Goal: Task Accomplishment & Management: Use online tool/utility

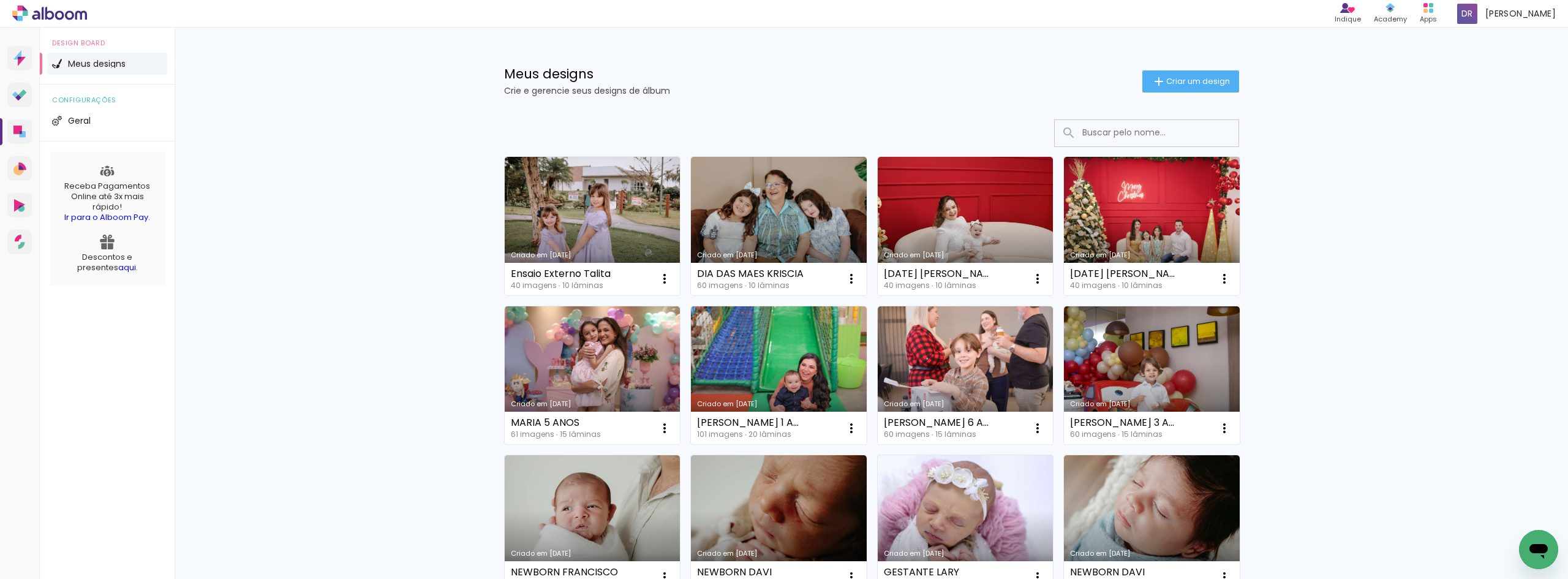
click at [1213, 75] on paper-button "Criar um design" at bounding box center [1190, 81] width 97 height 22
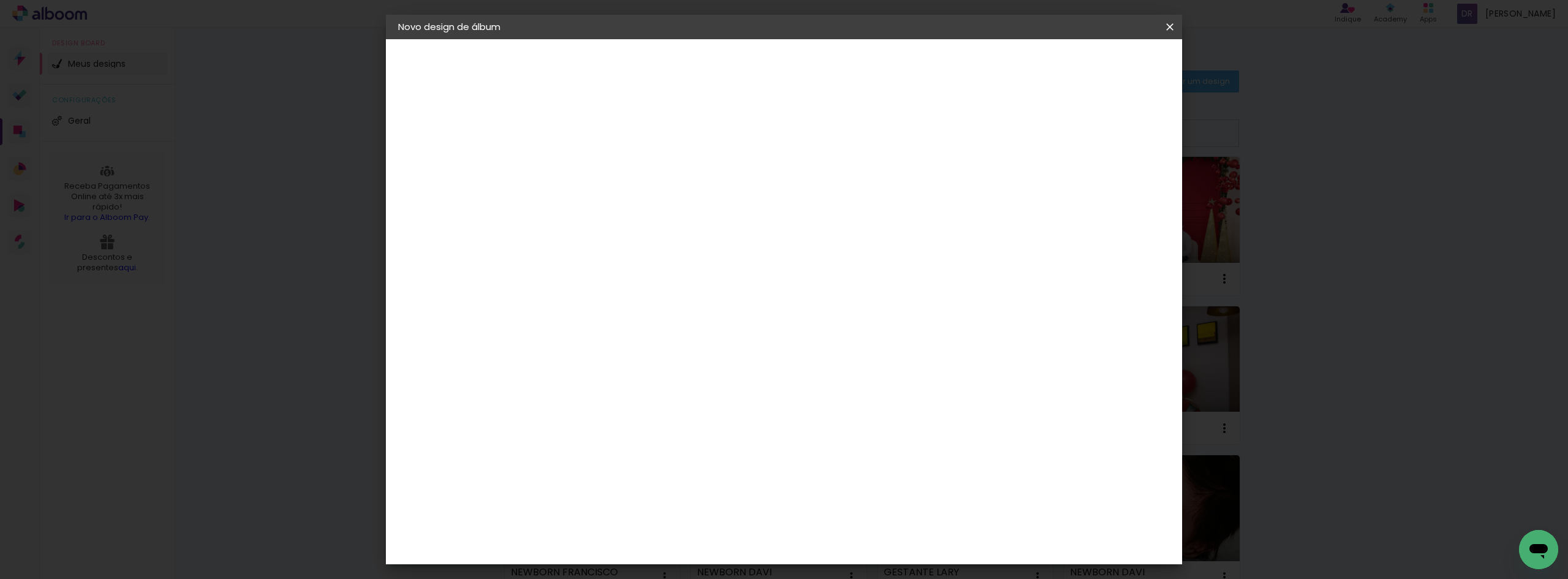
click at [0, 0] on paper-input-container "Título do álbum" at bounding box center [0, 0] width 0 height 0
type input "LIZ 1 ANO LORENA 4 ANOS"
drag, startPoint x: 1146, startPoint y: 70, endPoint x: 1152, endPoint y: 72, distance: 6.3
click at [0, 0] on slot "Avançar" at bounding box center [0, 0] width 0 height 0
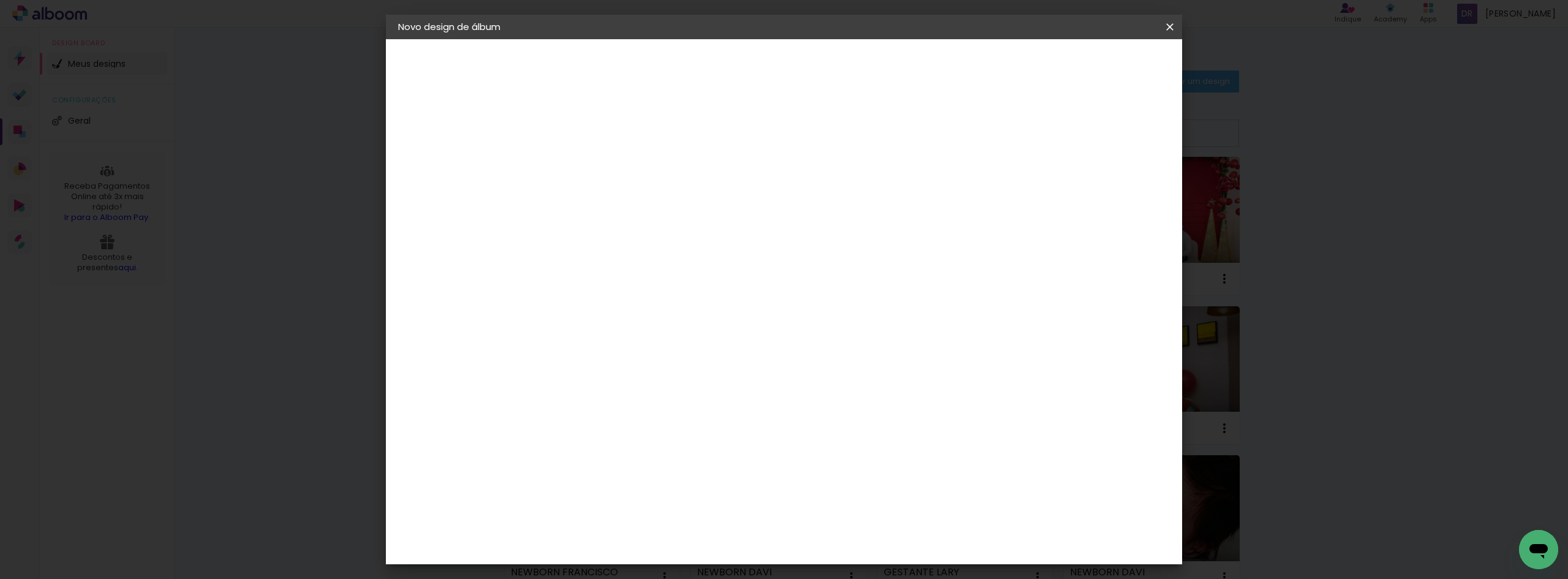
click at [690, 571] on paper-item "Clan Color" at bounding box center [630, 587] width 132 height 32
click at [0, 0] on slot "Avançar" at bounding box center [0, 0] width 0 height 0
click at [682, 435] on span "20 × 20" at bounding box center [652, 448] width 57 height 25
click at [0, 0] on slot "Avançar" at bounding box center [0, 0] width 0 height 0
click at [1094, 62] on span "Iniciar design" at bounding box center [1065, 65] width 56 height 9
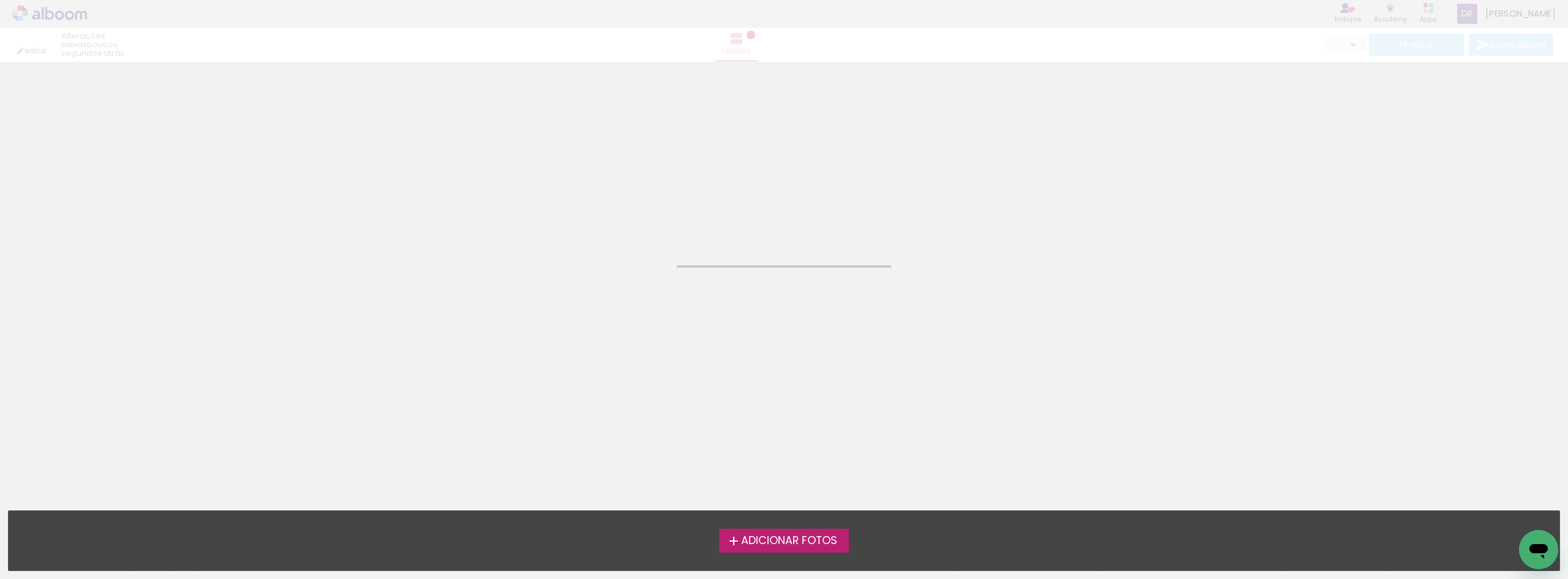
click at [814, 531] on label "Adicionar Fotos" at bounding box center [785, 540] width 131 height 23
click at [0, 0] on input "file" at bounding box center [0, 0] width 0 height 0
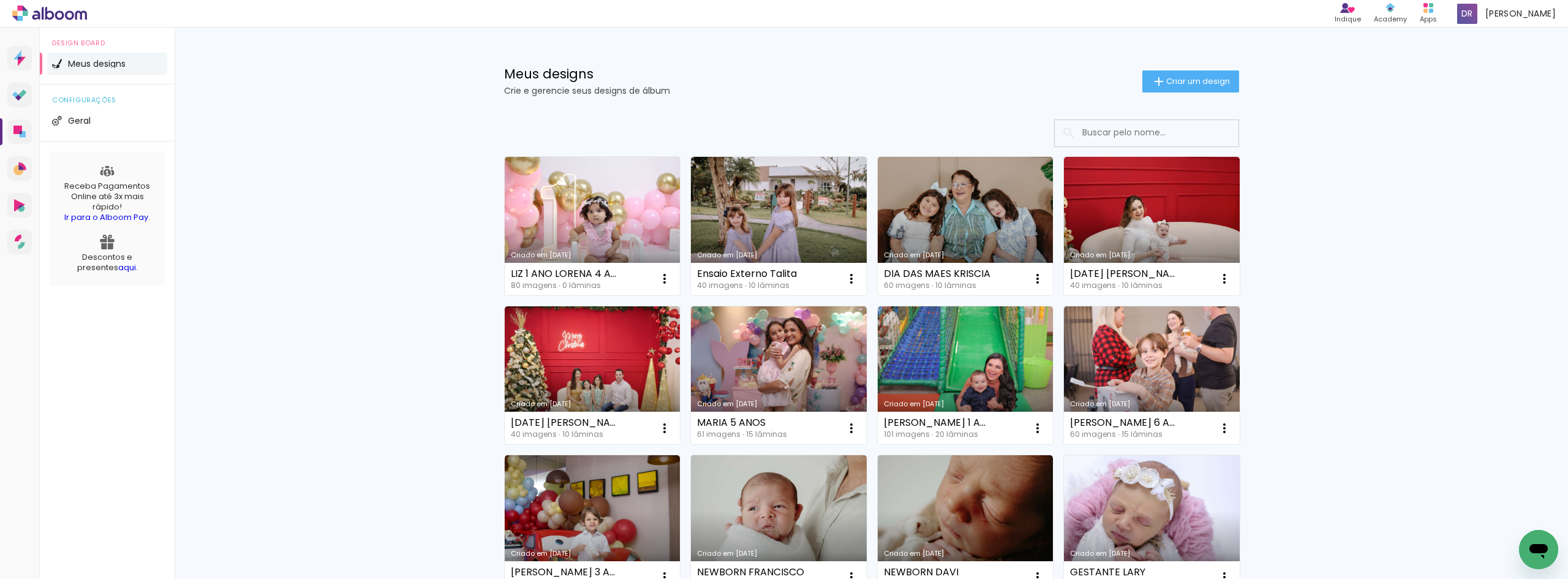
click at [1197, 84] on span "Criar um design" at bounding box center [1198, 81] width 64 height 8
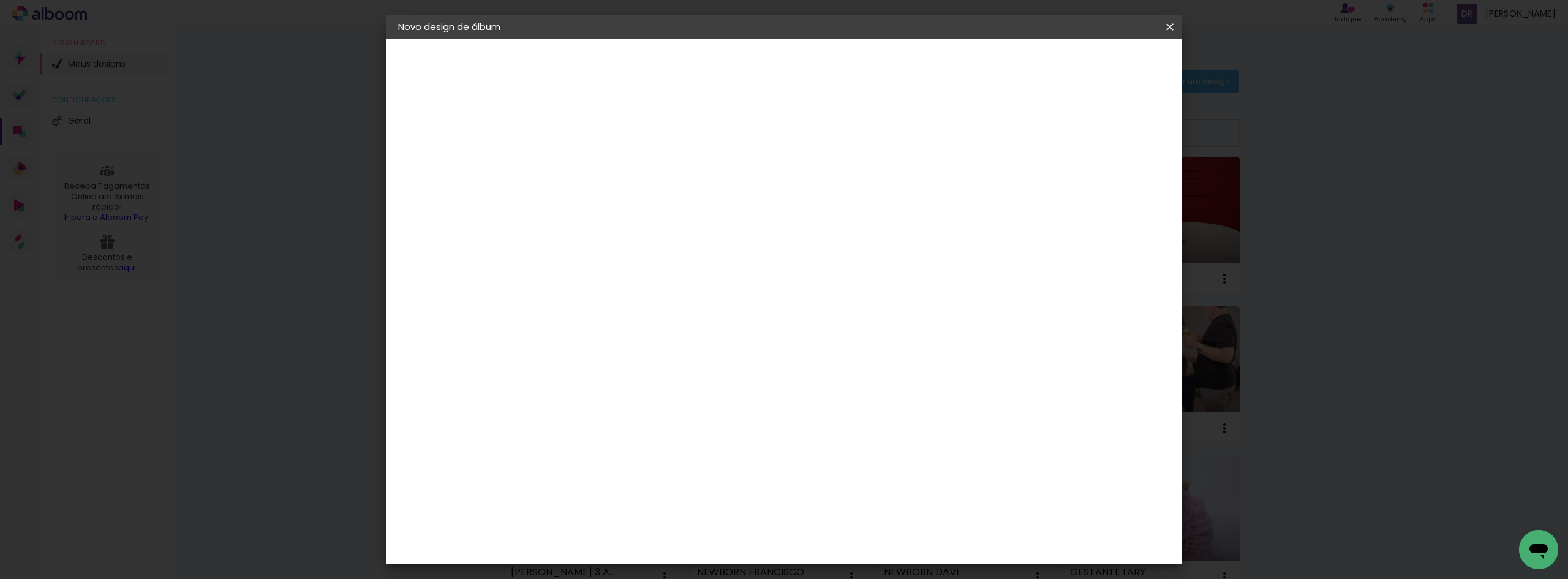
click at [599, 161] on input at bounding box center [599, 164] width 0 height 19
type input "LUCAS 6 ANOS"
type paper-input "LUCAS 6 ANOS"
click at [724, 54] on paper-button "Avançar" at bounding box center [694, 65] width 60 height 21
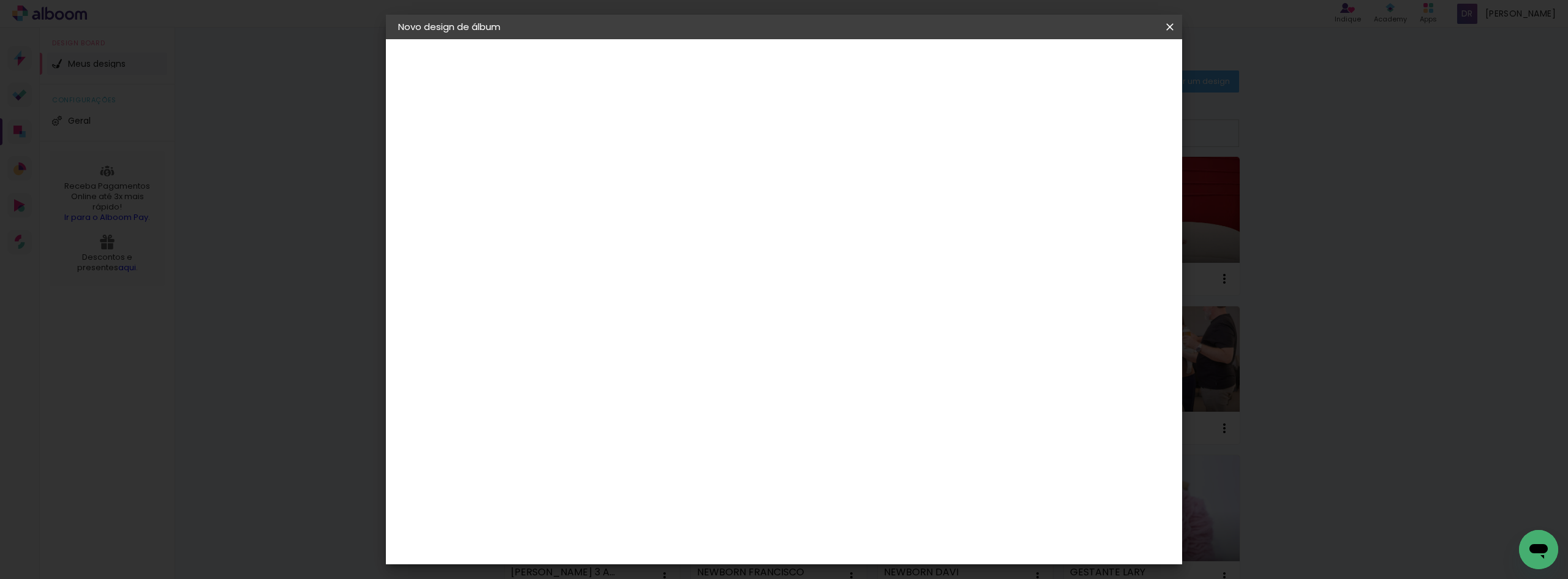
click at [696, 448] on paper-item "Clan Color" at bounding box center [630, 464] width 132 height 32
click at [0, 0] on slot "Avançar" at bounding box center [0, 0] width 0 height 0
click at [682, 435] on span "20 × 20" at bounding box center [652, 448] width 57 height 25
click at [0, 0] on slot "Avançar" at bounding box center [0, 0] width 0 height 0
drag, startPoint x: 1145, startPoint y: 53, endPoint x: 1145, endPoint y: 60, distance: 7.0
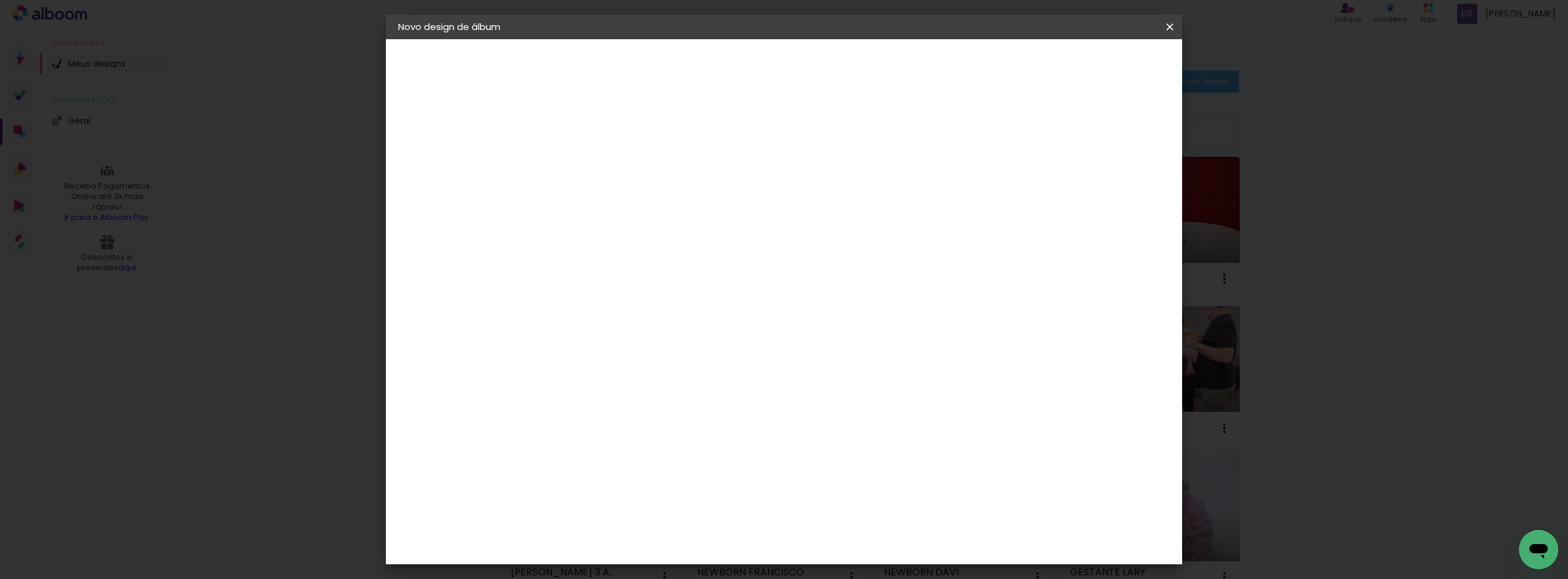
click at [1124, 57] on header "Revisão Verifique as configurações do seu álbum. Voltar Iniciar design" at bounding box center [834, 70] width 579 height 63
click at [1094, 65] on span "Iniciar design" at bounding box center [1065, 65] width 56 height 9
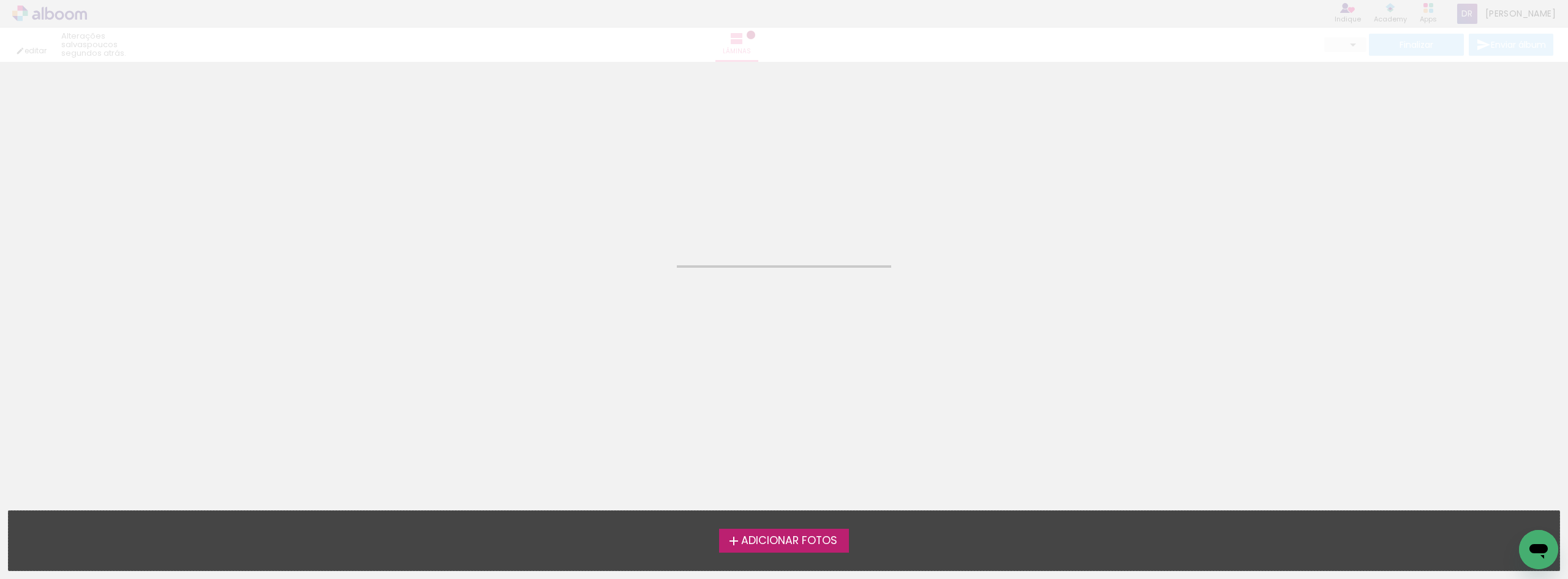
click at [769, 535] on span "Adicionar Fotos" at bounding box center [789, 540] width 96 height 11
click at [0, 0] on input "file" at bounding box center [0, 0] width 0 height 0
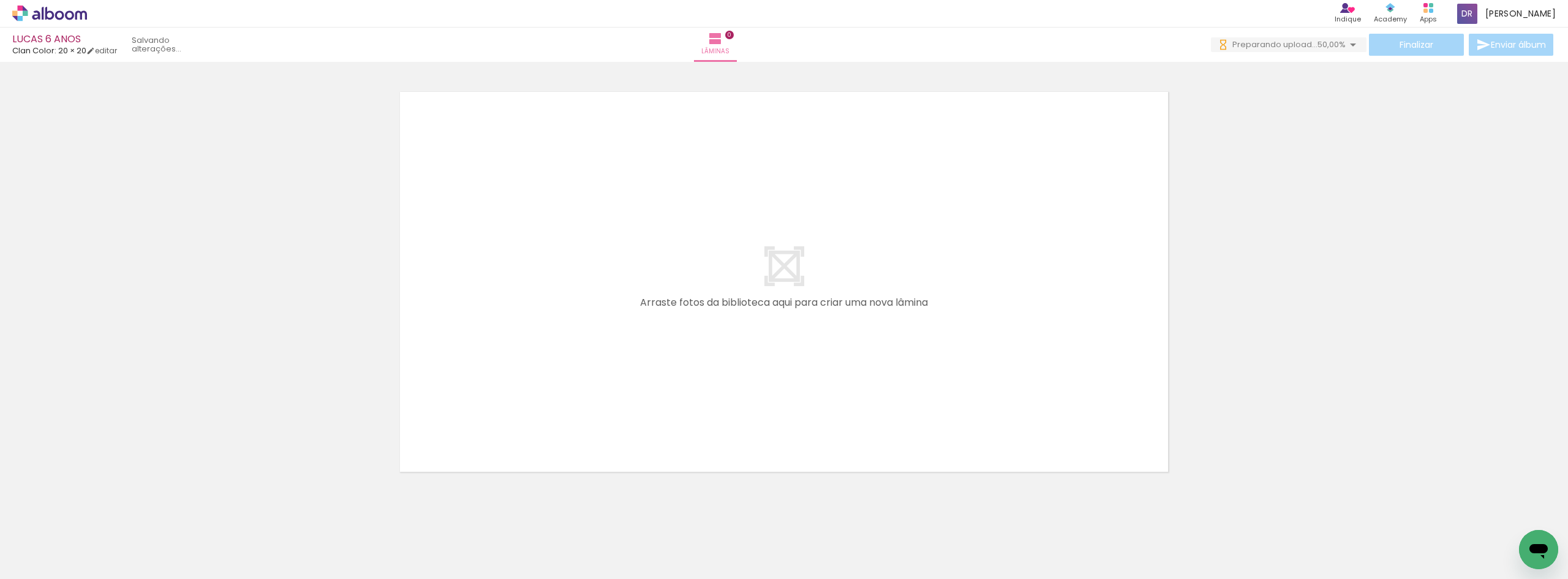
click at [1373, 238] on div at bounding box center [784, 266] width 1568 height 432
click at [1387, 254] on div at bounding box center [784, 266] width 1568 height 432
